Goal: Check status: Check status

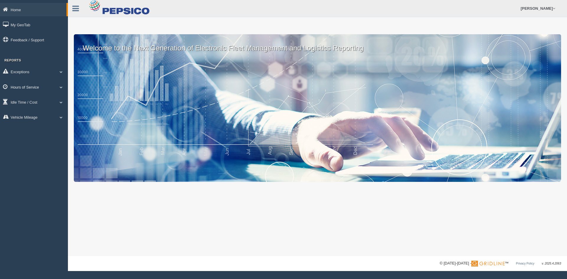
click at [32, 87] on link "Hours of Service" at bounding box center [34, 86] width 68 height 13
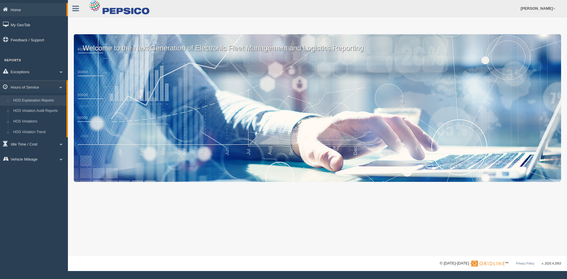
click at [33, 100] on link "HOS Explanation Reports" at bounding box center [39, 100] width 56 height 11
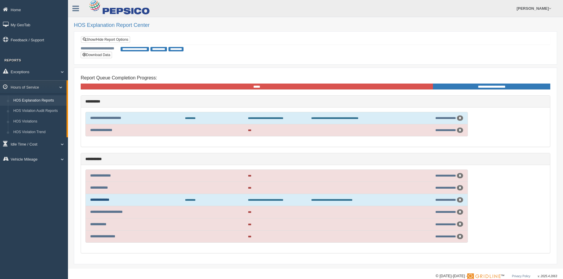
click at [98, 200] on link "**********" at bounding box center [99, 200] width 19 height 4
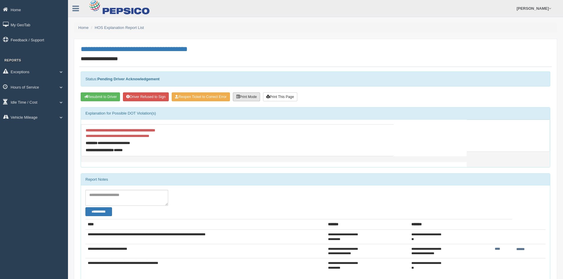
click at [260, 95] on button "Print Mode" at bounding box center [246, 96] width 27 height 9
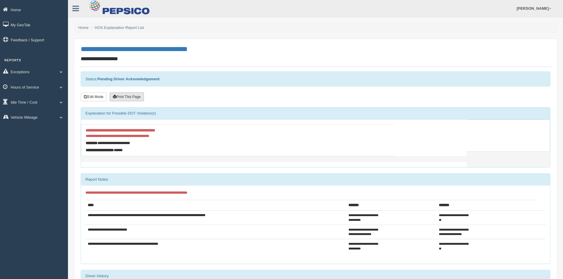
click at [128, 96] on button "Print This Page" at bounding box center [127, 96] width 34 height 9
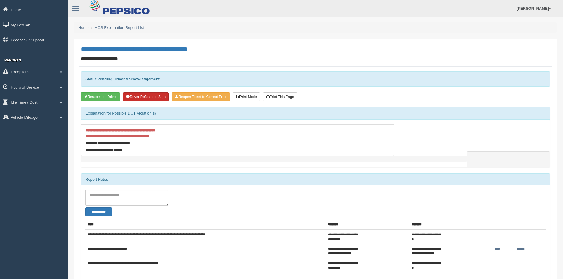
click at [148, 96] on button "Driver Refused to Sign" at bounding box center [146, 96] width 46 height 9
